Goal: Find specific page/section: Find specific page/section

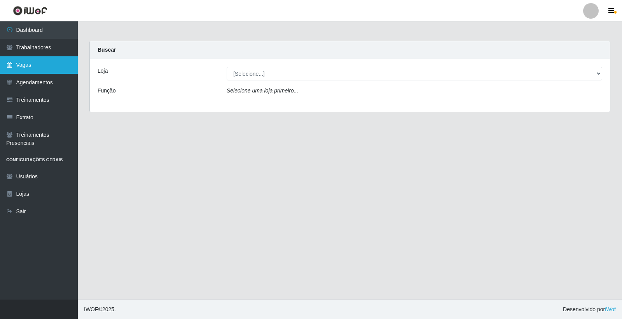
click at [26, 65] on link "Vagas" at bounding box center [39, 65] width 78 height 18
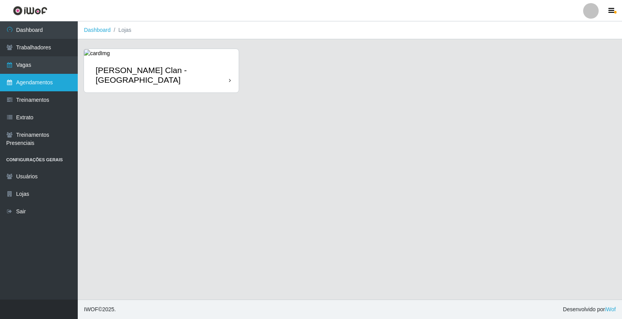
click at [60, 76] on link "Agendamentos" at bounding box center [39, 83] width 78 height 18
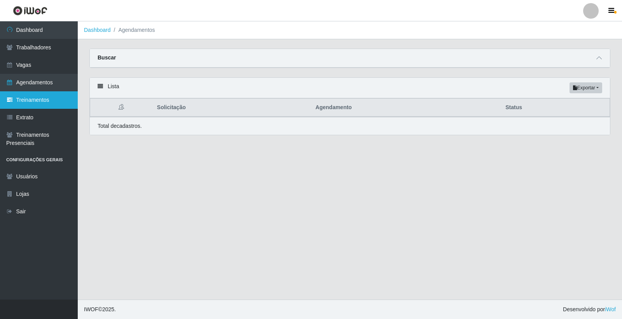
click at [58, 96] on link "Treinamentos" at bounding box center [39, 100] width 78 height 18
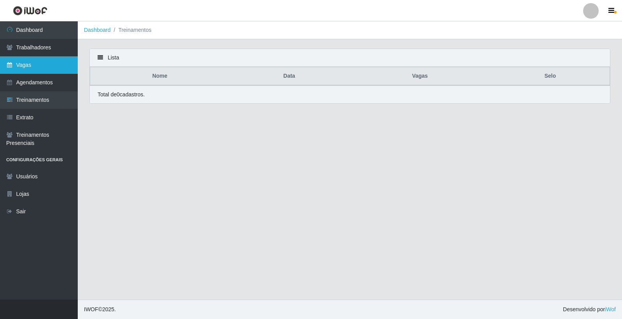
click at [47, 60] on link "Vagas" at bounding box center [39, 65] width 78 height 18
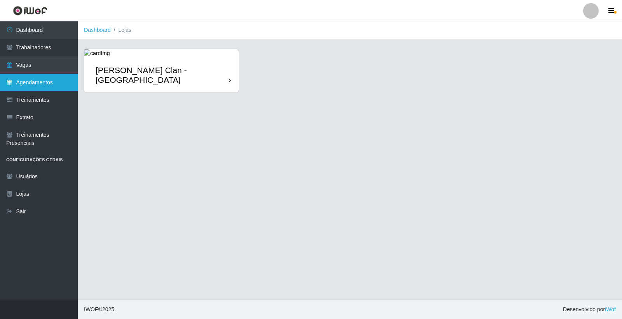
click at [46, 75] on link "Agendamentos" at bounding box center [39, 83] width 78 height 18
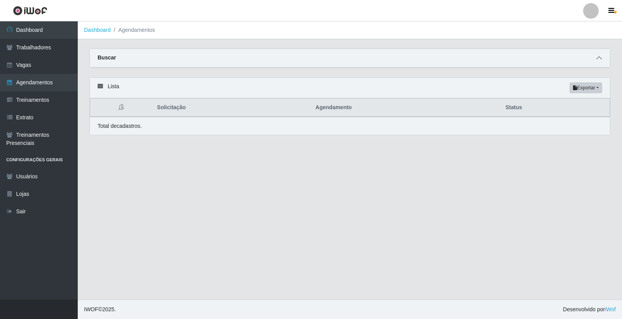
click at [595, 56] on span at bounding box center [599, 58] width 9 height 9
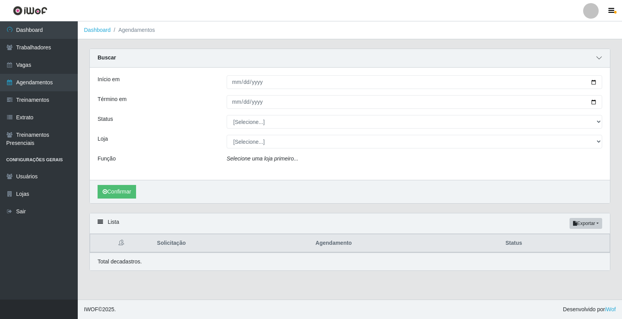
click at [595, 56] on span at bounding box center [599, 58] width 9 height 9
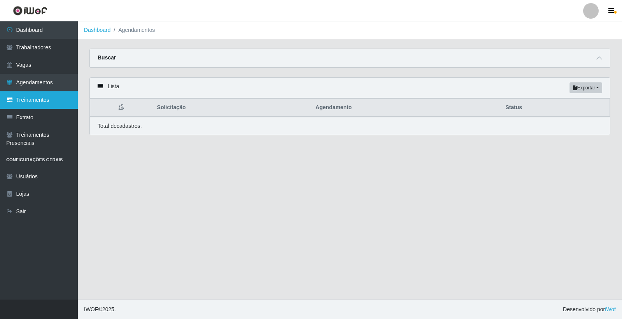
click at [32, 100] on link "Treinamentos" at bounding box center [39, 100] width 78 height 18
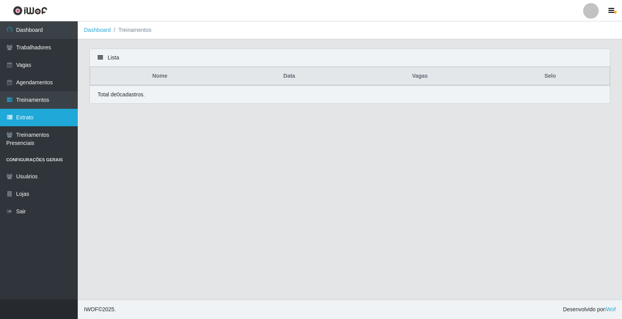
click at [30, 112] on link "Extrato" at bounding box center [39, 118] width 78 height 18
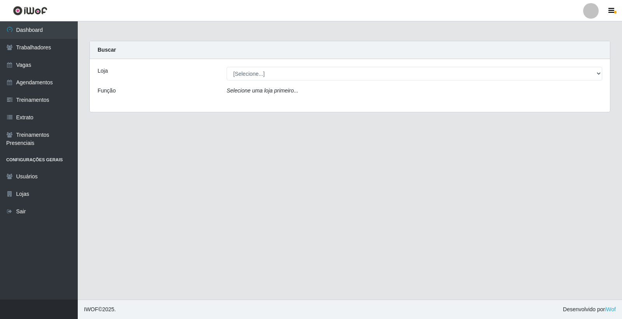
click at [104, 172] on main "Carregando... Buscar Loja [Selecione...] [PERSON_NAME] Clan - Bayeux Função Sel…" at bounding box center [350, 160] width 545 height 278
click at [50, 135] on link "Treinamentos Presenciais" at bounding box center [39, 139] width 78 height 26
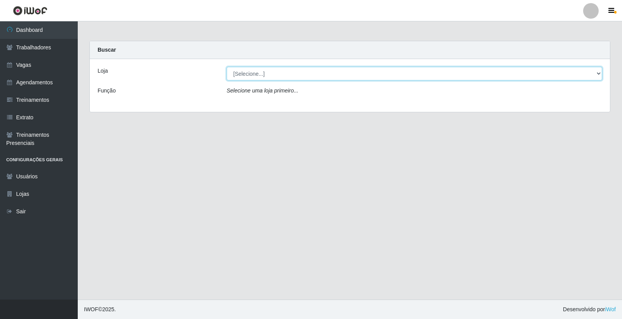
click at [431, 72] on select "[Selecione...] Leite Clan - Bayeux" at bounding box center [415, 74] width 376 height 14
select select "452"
click at [227, 67] on select "[Selecione...] Leite Clan - Bayeux" at bounding box center [415, 74] width 376 height 14
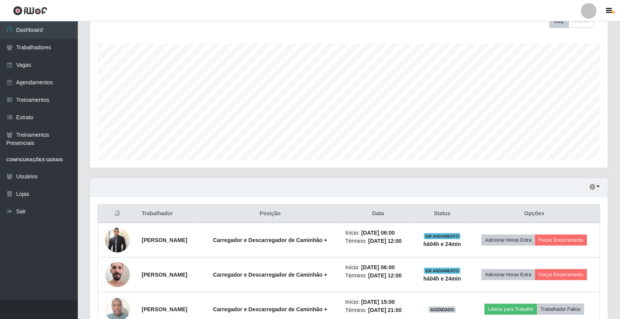
scroll to position [76, 0]
